Goal: Task Accomplishment & Management: Complete application form

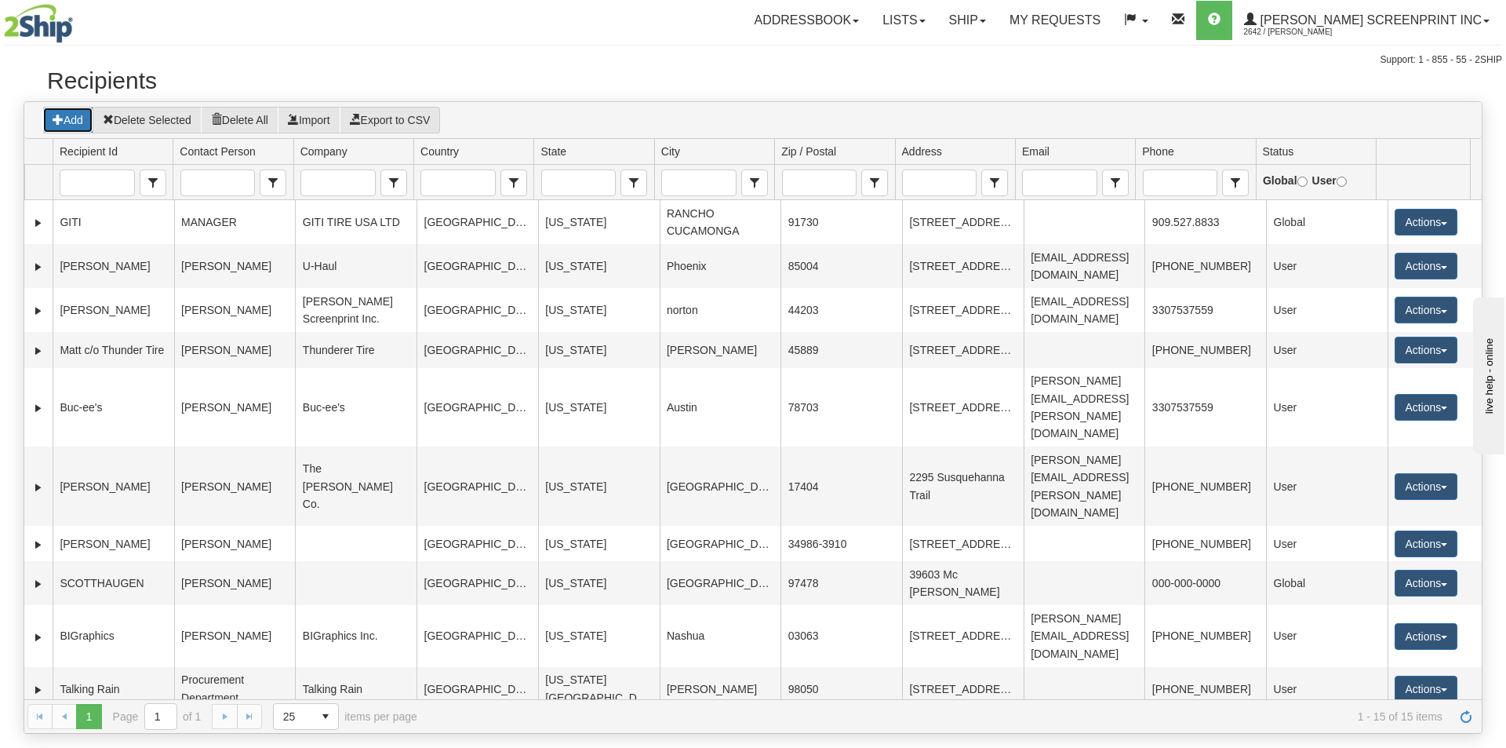
click at [78, 118] on button "Add" at bounding box center [67, 120] width 51 height 27
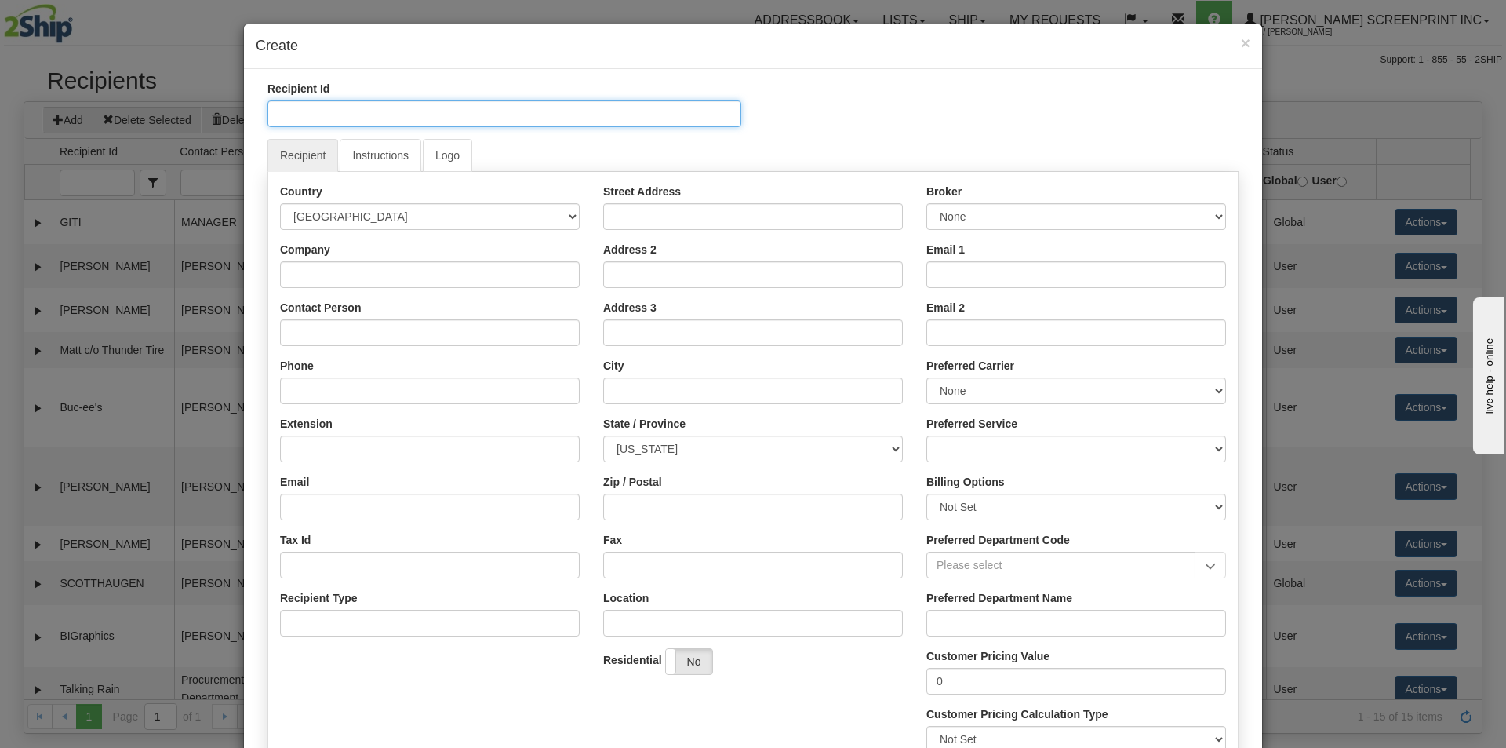
click at [289, 118] on input "Recipient Id" at bounding box center [505, 113] width 474 height 27
type input "[DOMAIN_NAME] c/o Accent Group"
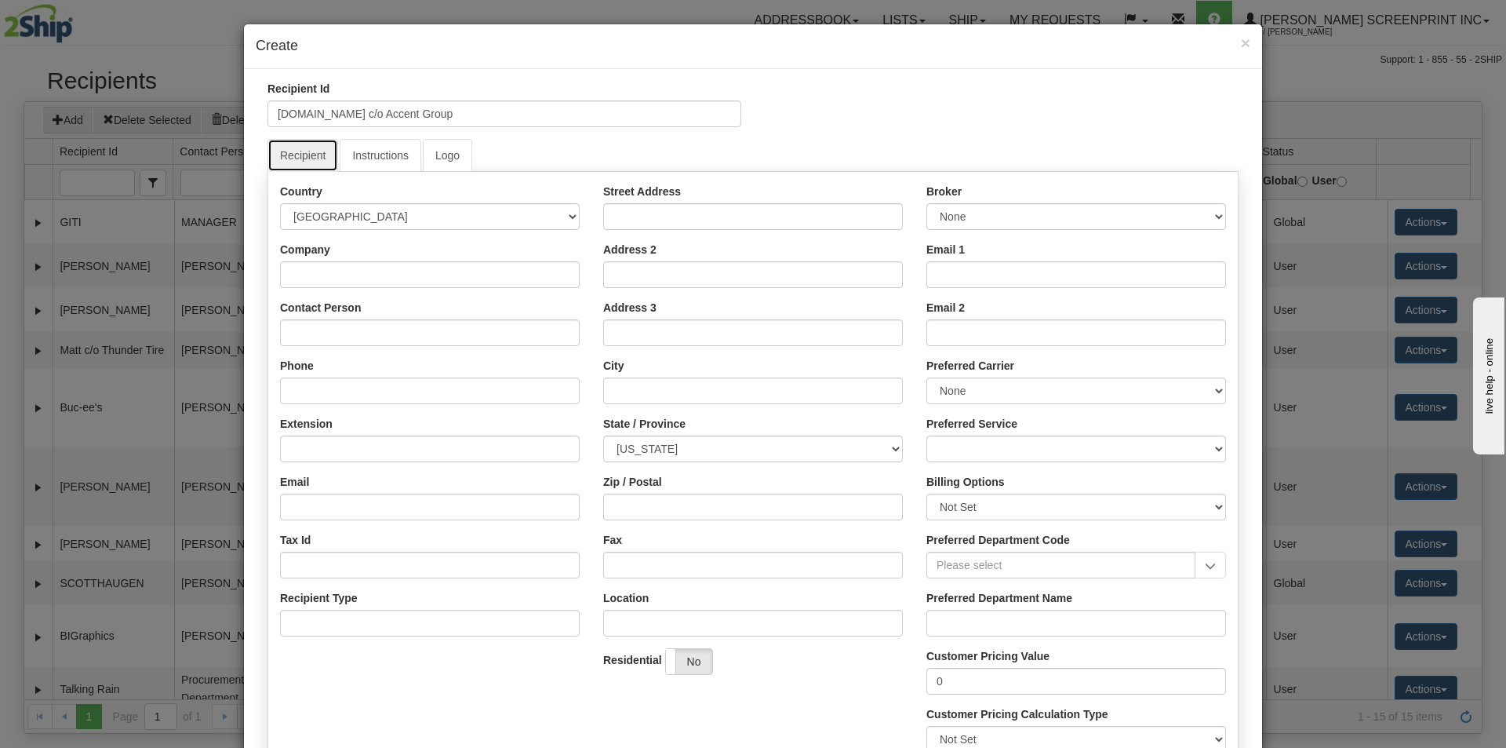
click at [300, 165] on link "Recipient" at bounding box center [303, 155] width 71 height 33
click at [308, 276] on input "Company" at bounding box center [430, 274] width 300 height 27
type input "Accent Group Solution"
type input "[PERSON_NAME]"
type input "[PHONE_NUMBER]"
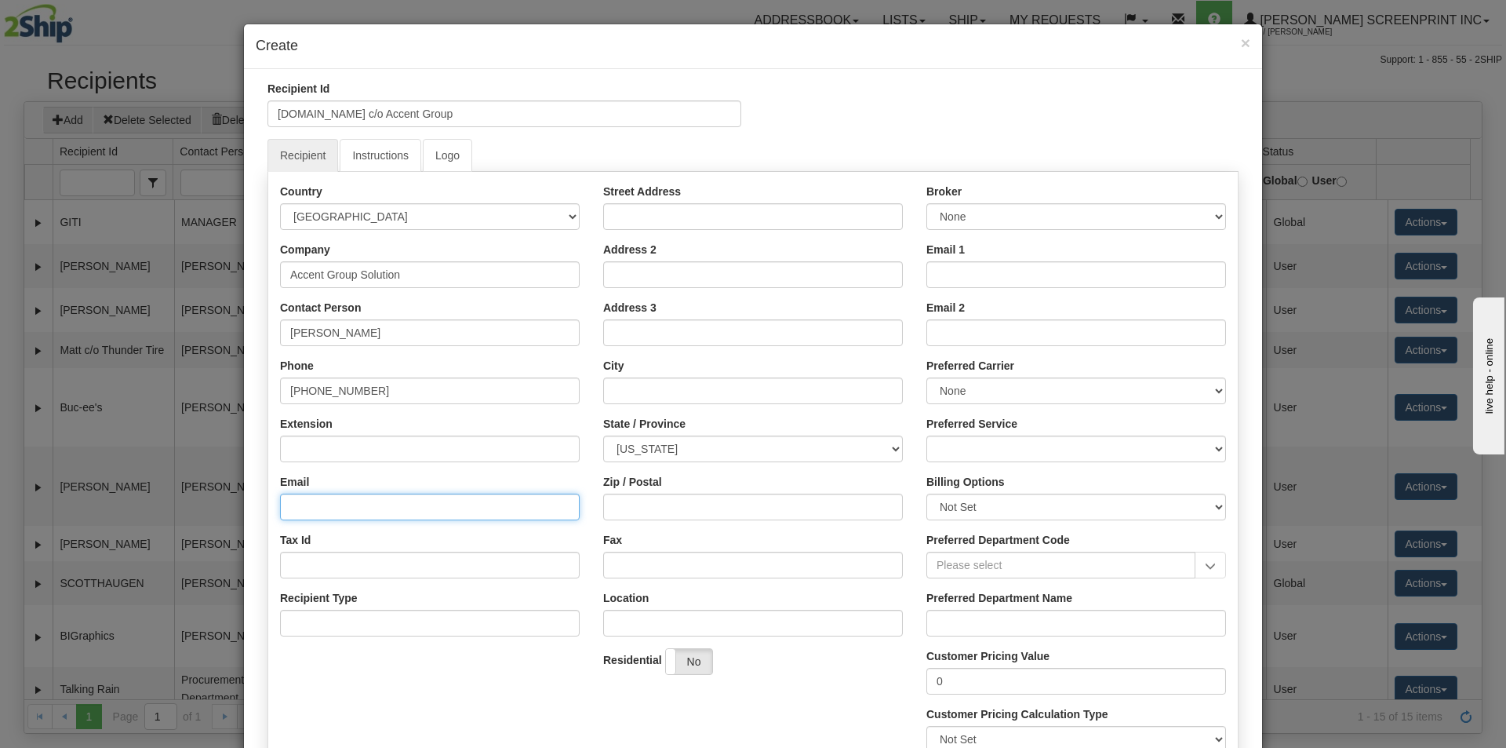
click at [323, 504] on input "Email" at bounding box center [430, 506] width 300 height 27
paste input "[PERSON_NAME][EMAIL_ADDRESS][PERSON_NAME][DOMAIN_NAME]"
type input "[PERSON_NAME][EMAIL_ADDRESS][PERSON_NAME][DOMAIN_NAME]"
click at [635, 229] on div "Street Address Address 2 Address 3 City State / Province [US_STATE] [US_STATE] …" at bounding box center [753, 435] width 323 height 503
click at [635, 224] on input "Street Address" at bounding box center [753, 216] width 300 height 27
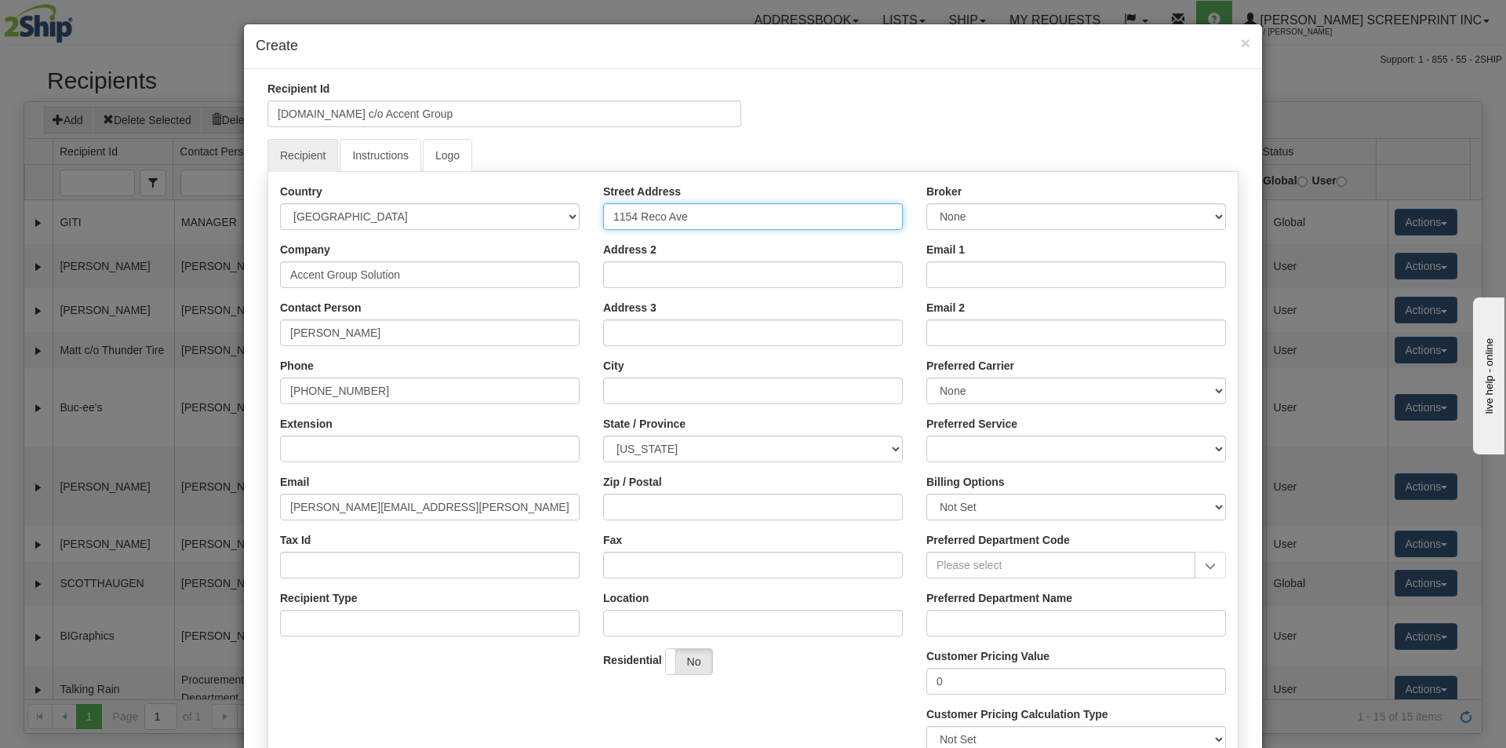
type input "1154 Reco Ave"
type input "[GEOGRAPHIC_DATA]"
click at [891, 446] on select "[US_STATE] [US_STATE] [US_STATE] [US_STATE] Armed Forces America Armed Forces E…" at bounding box center [753, 448] width 300 height 27
select select "MO"
click at [603, 435] on select "[US_STATE] [US_STATE] [US_STATE] [US_STATE] Armed Forces America Armed Forces E…" at bounding box center [753, 448] width 300 height 27
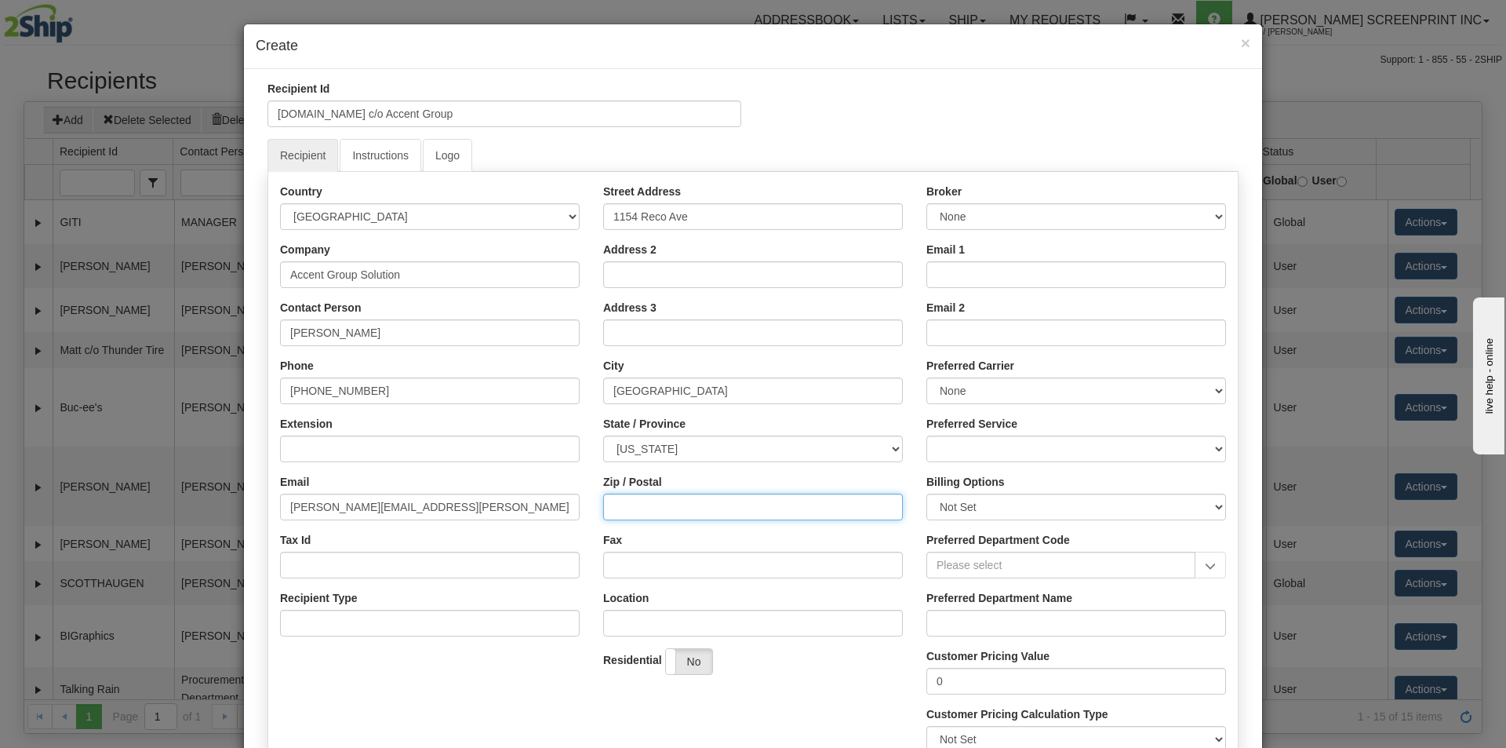
click at [652, 508] on input "Zip / Postal" at bounding box center [753, 506] width 300 height 27
type input "63126"
click at [802, 676] on div "Street Address [GEOGRAPHIC_DATA] Address 2 Address 3 City [GEOGRAPHIC_DATA] Sta…" at bounding box center [753, 435] width 323 height 503
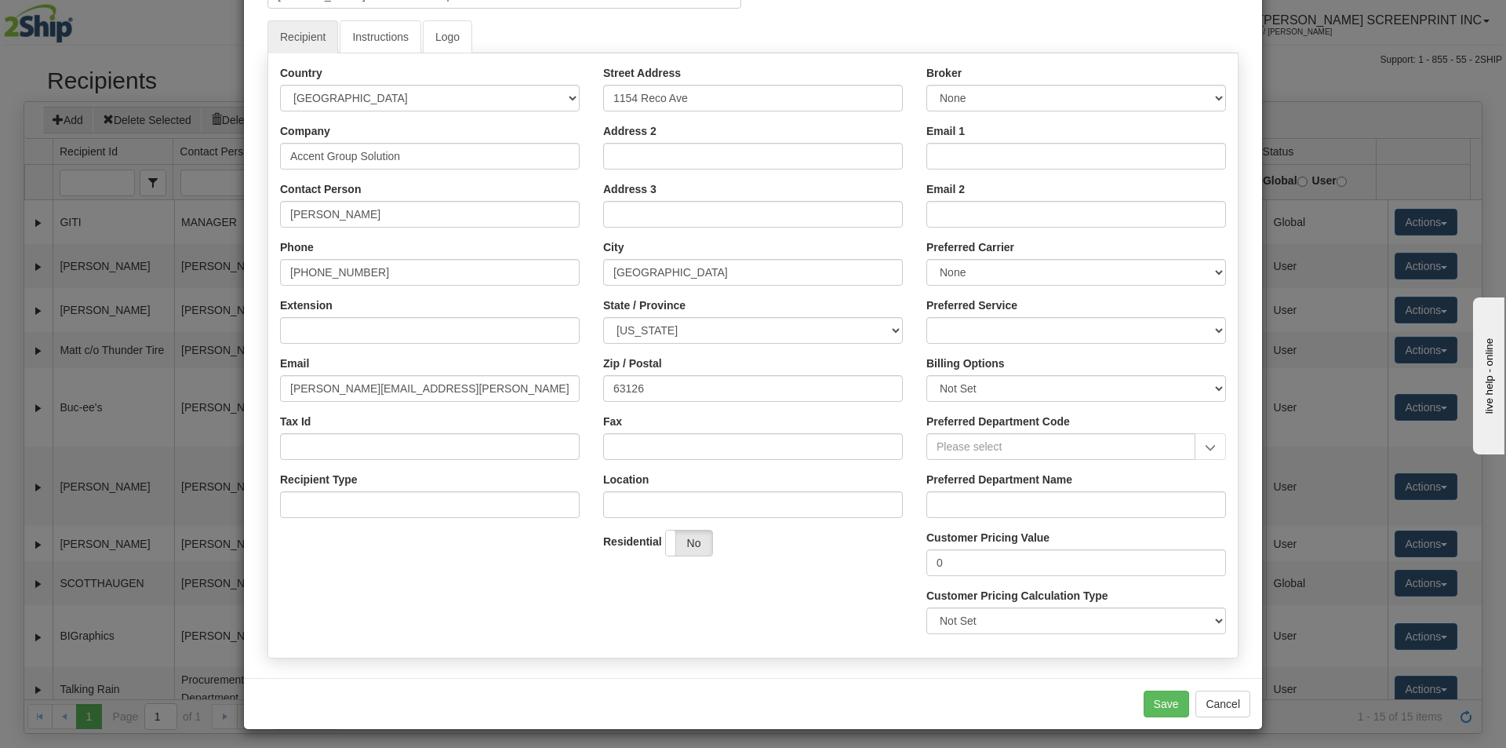
scroll to position [124, 0]
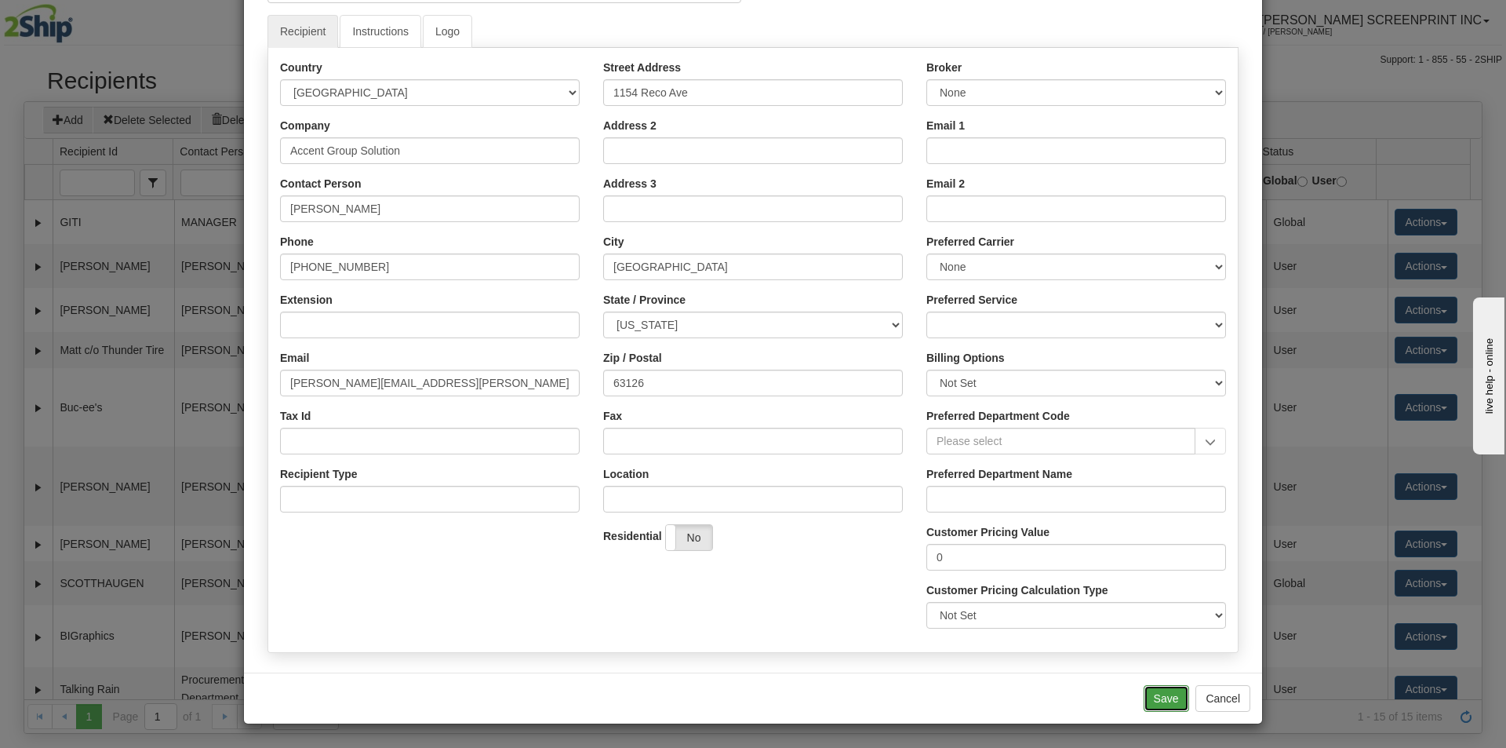
click at [1171, 694] on button "Save" at bounding box center [1167, 698] width 46 height 27
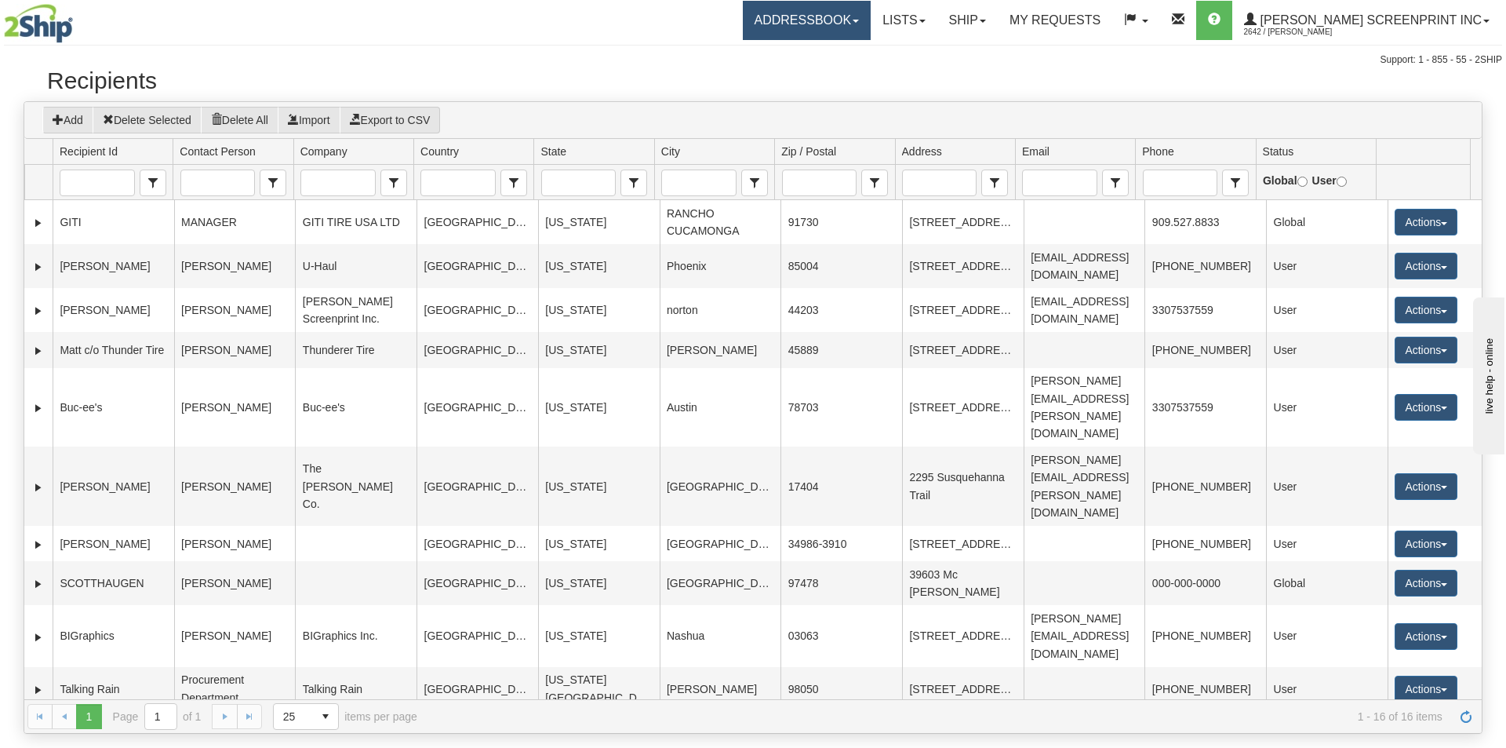
click at [835, 34] on link "Addressbook" at bounding box center [807, 20] width 129 height 39
click at [715, 32] on div "Addressbook Recipients Senders Lists Dimensions Commodities English" at bounding box center [884, 20] width 1236 height 39
click at [998, 20] on link "Ship" at bounding box center [968, 20] width 60 height 39
click at [976, 63] on link "Ship Request" at bounding box center [935, 55] width 124 height 20
